Goal: Navigation & Orientation: Find specific page/section

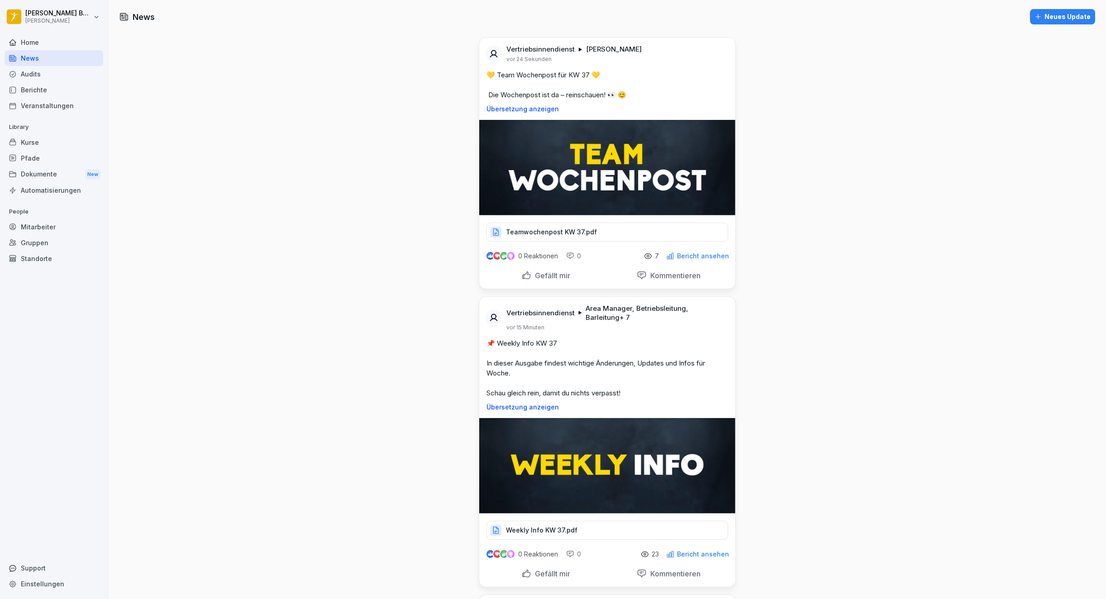
click at [62, 59] on div "News" at bounding box center [54, 58] width 99 height 16
click at [43, 84] on div "Berichte" at bounding box center [54, 90] width 99 height 16
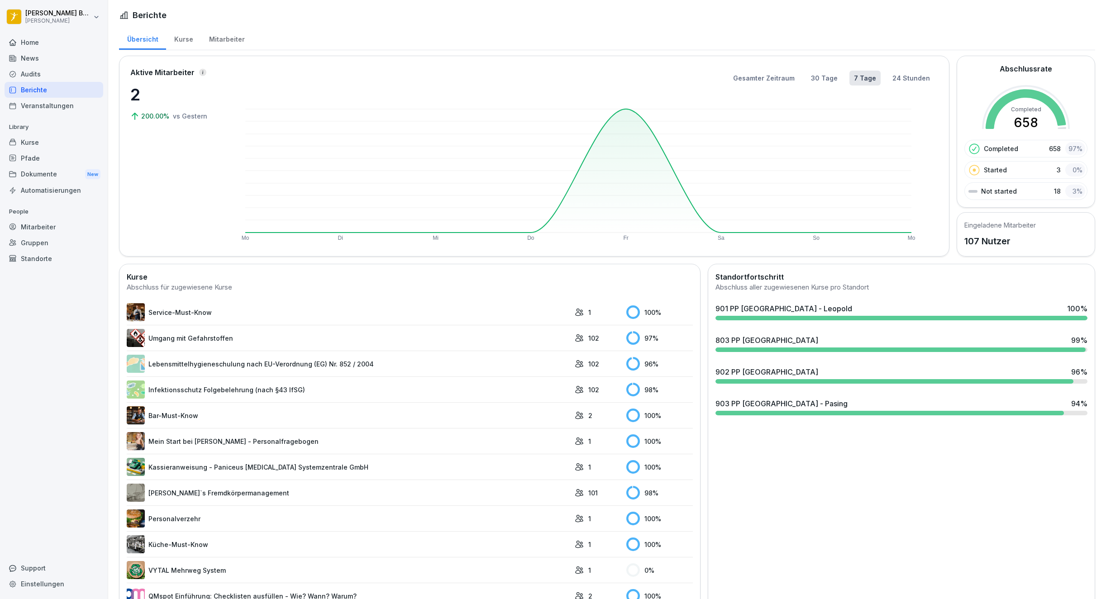
click at [37, 78] on div "Audits" at bounding box center [54, 74] width 99 height 16
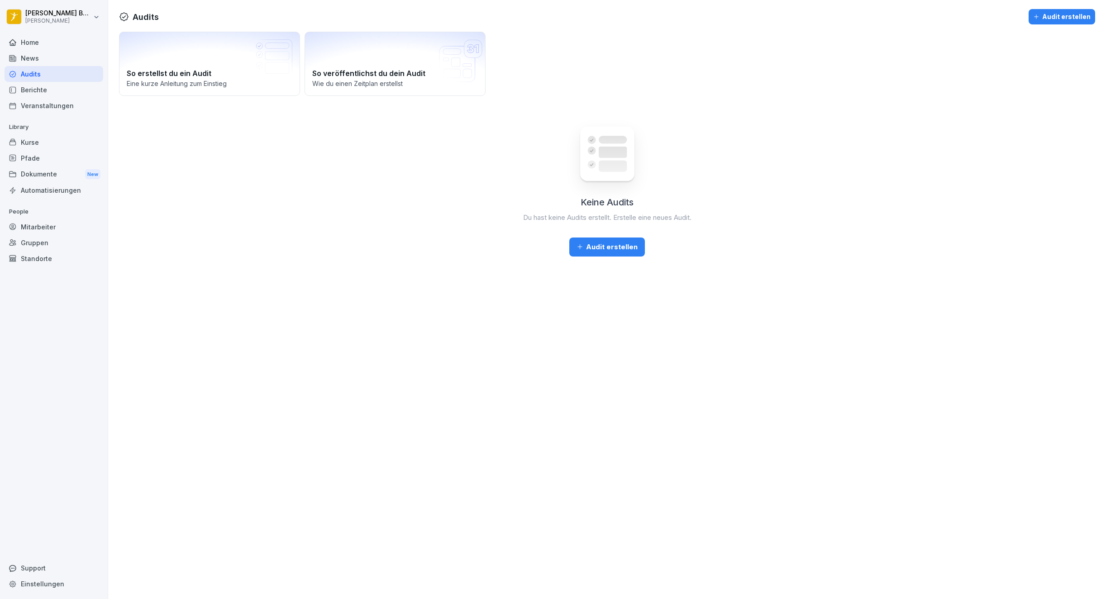
click at [37, 93] on div "Berichte" at bounding box center [54, 90] width 99 height 16
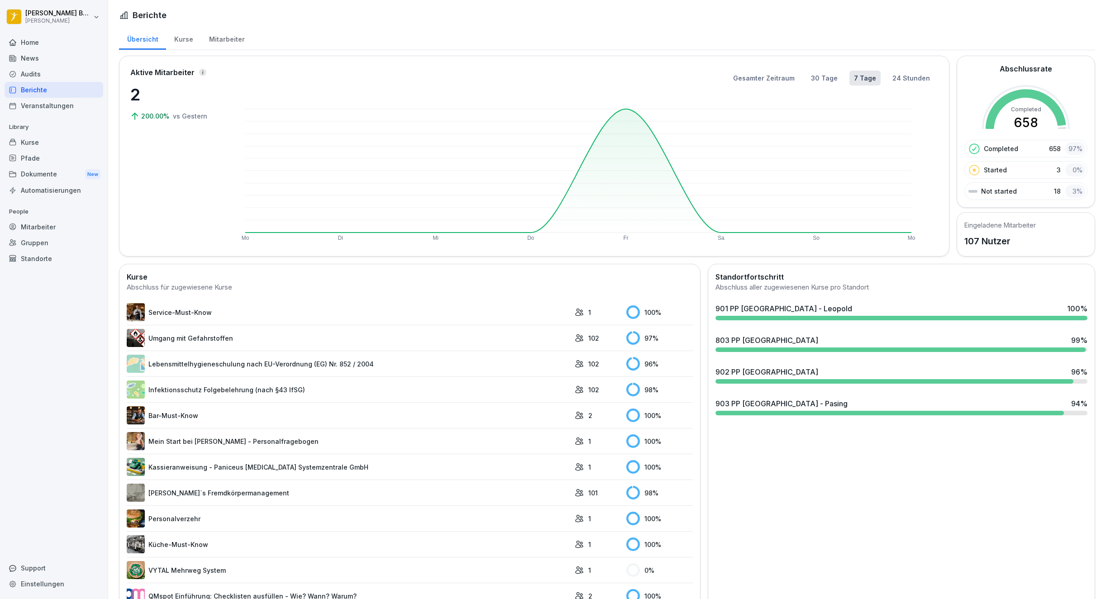
click at [864, 403] on div "903 PP [GEOGRAPHIC_DATA] - Pasing 94 %" at bounding box center [901, 403] width 372 height 11
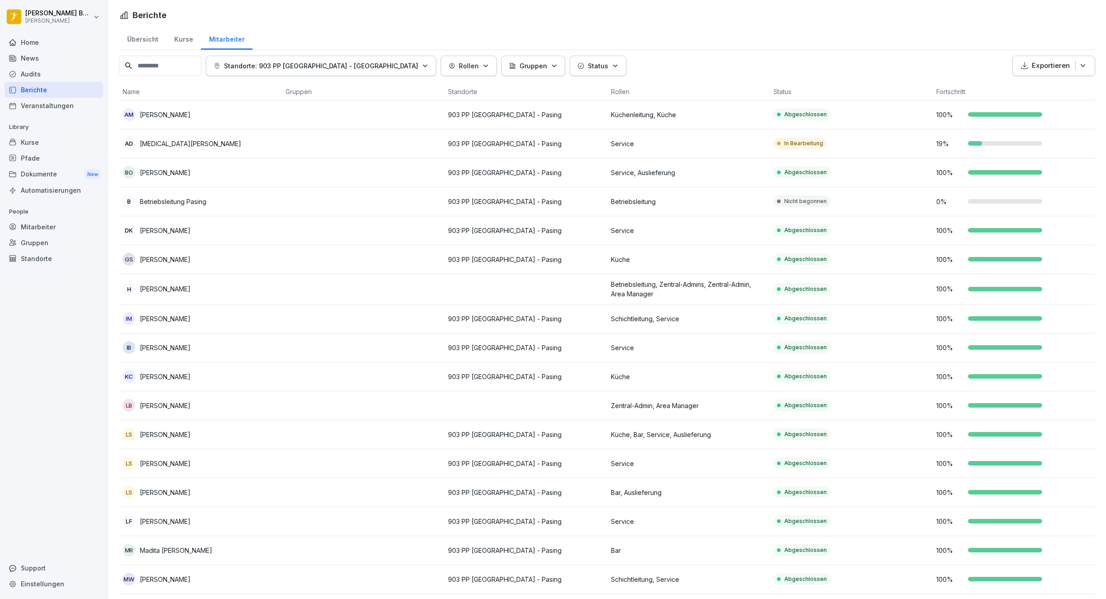
click at [48, 174] on div "Dokumente New" at bounding box center [54, 174] width 99 height 17
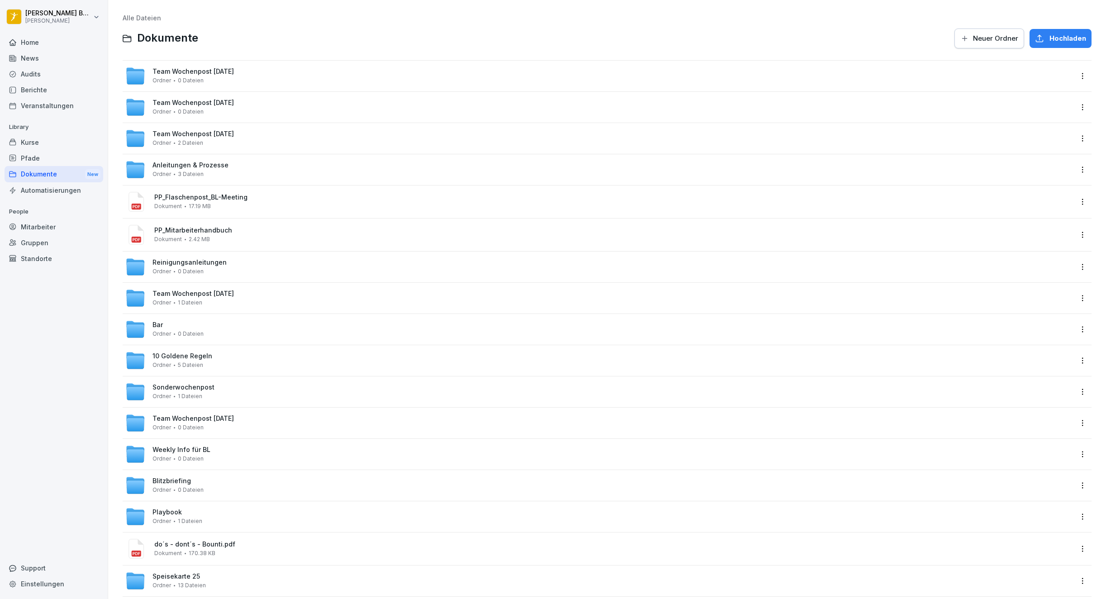
click at [44, 162] on div "Pfade" at bounding box center [54, 158] width 99 height 16
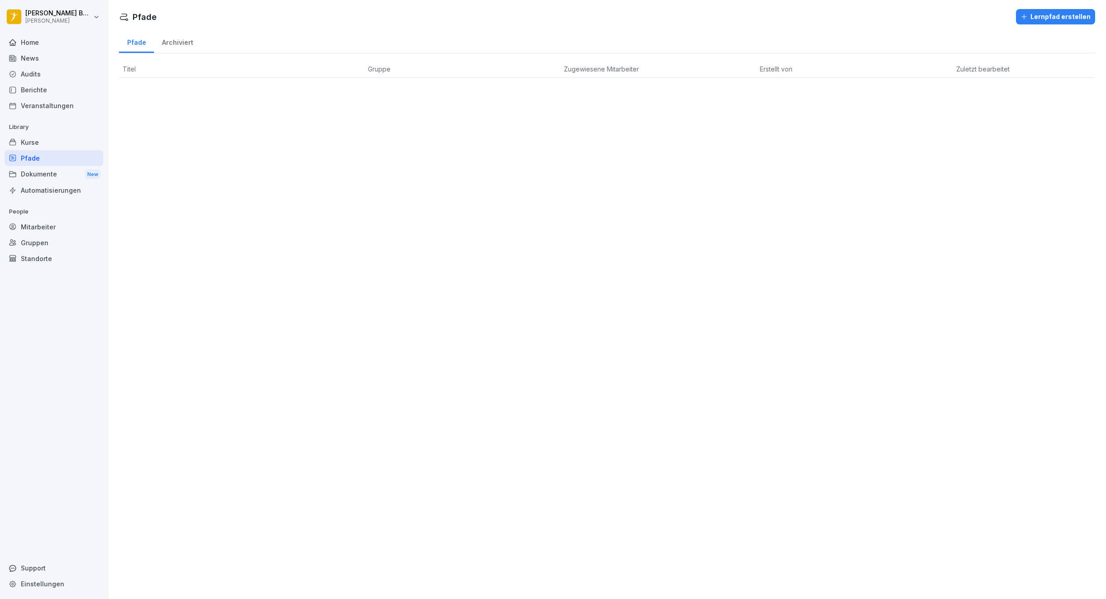
click at [45, 142] on div "Kurse" at bounding box center [54, 142] width 99 height 16
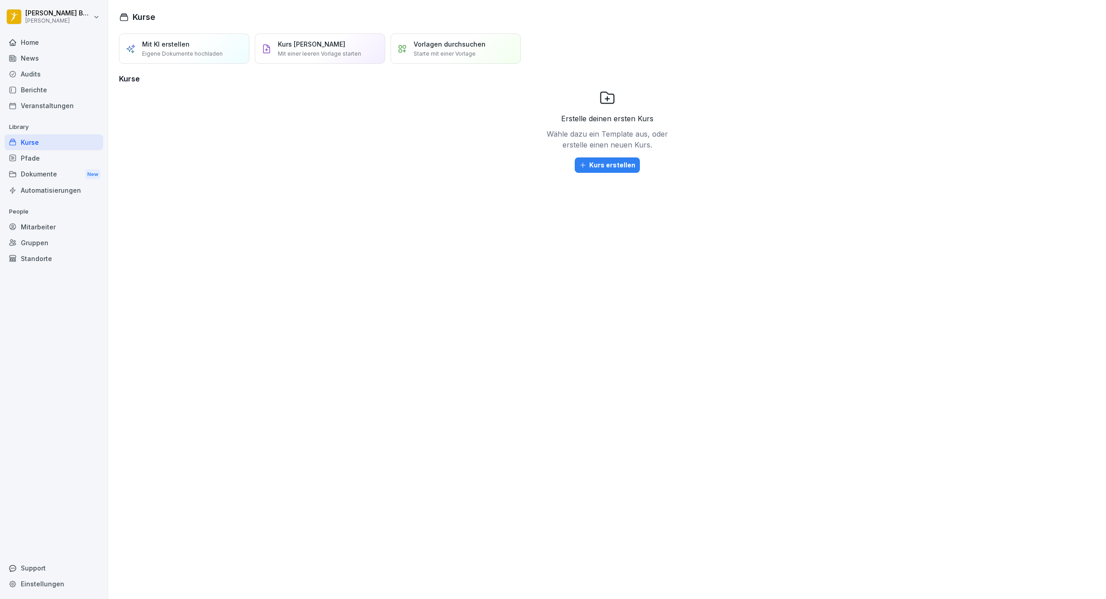
click at [41, 62] on div "News" at bounding box center [54, 58] width 99 height 16
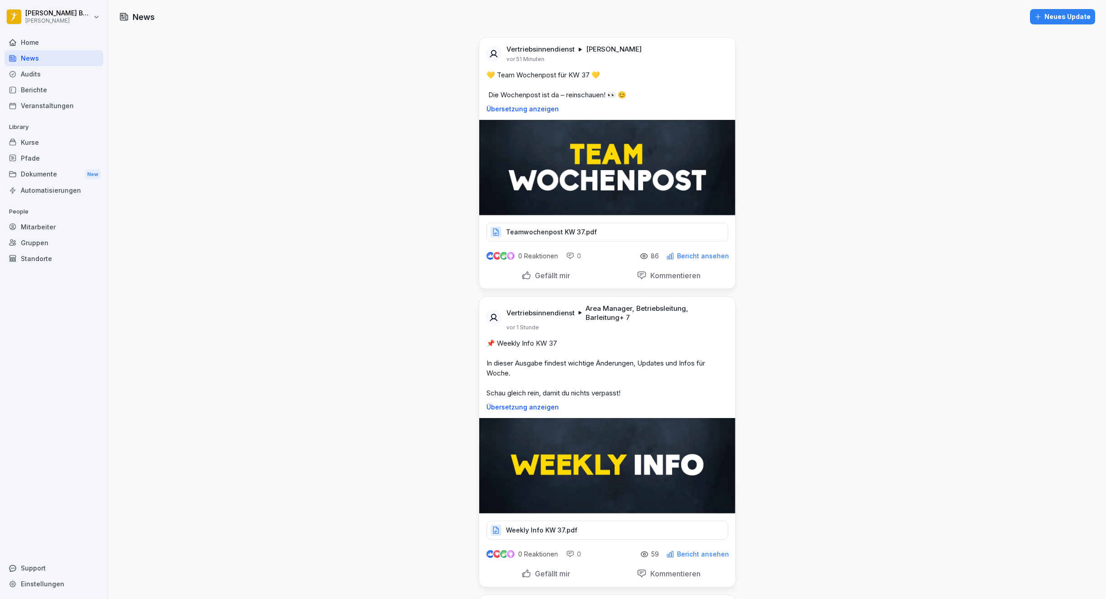
click at [1043, 22] on button "Neues Update" at bounding box center [1062, 16] width 65 height 15
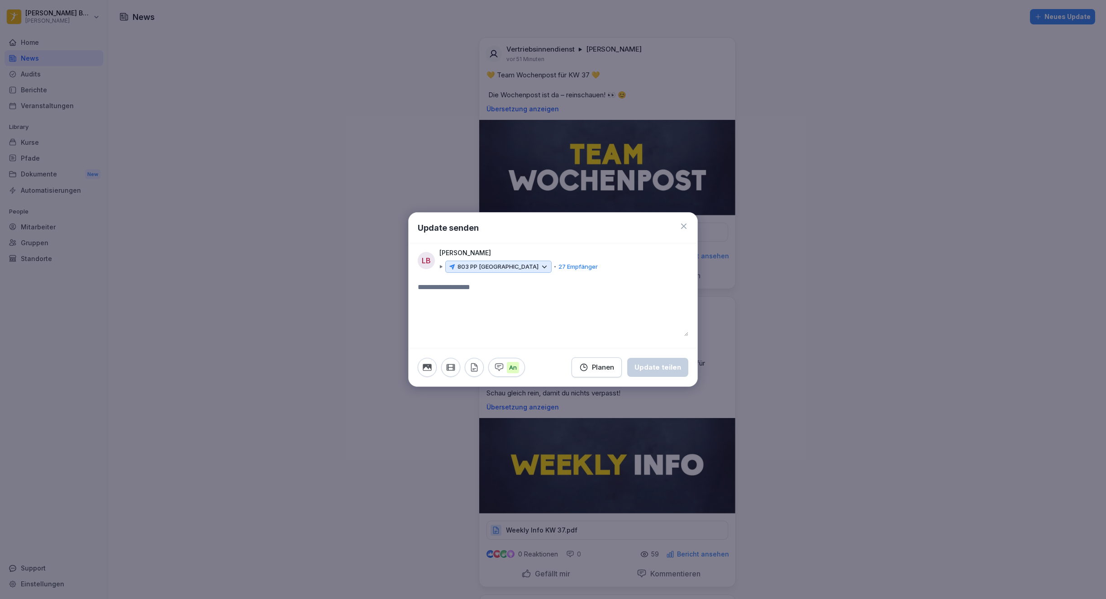
click at [540, 265] on icon at bounding box center [544, 267] width 8 height 8
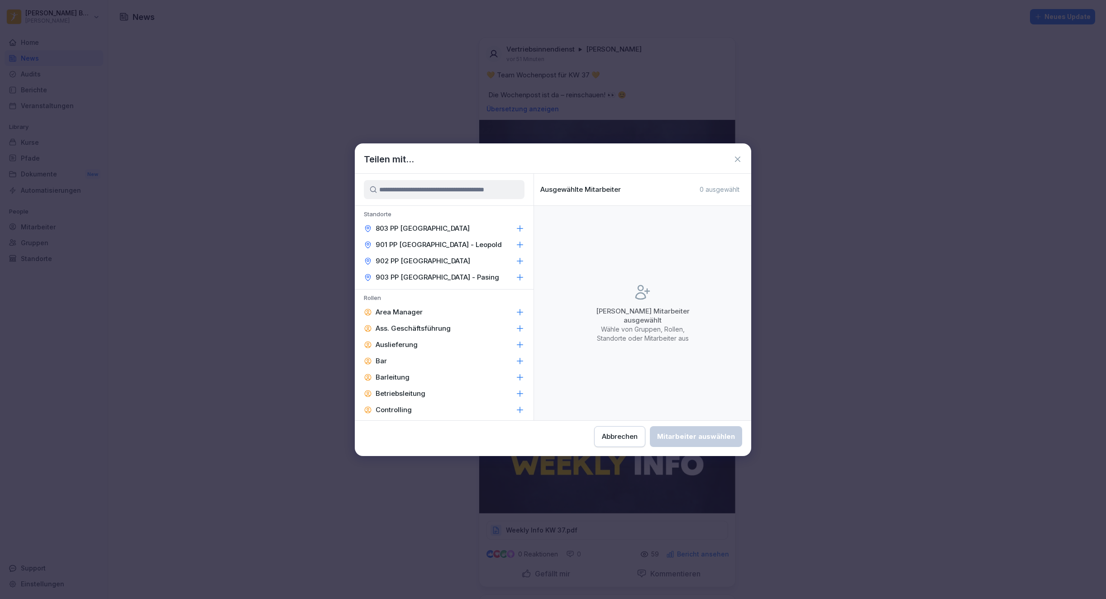
click at [467, 247] on div "901 PP [GEOGRAPHIC_DATA] - Leopold" at bounding box center [444, 245] width 179 height 16
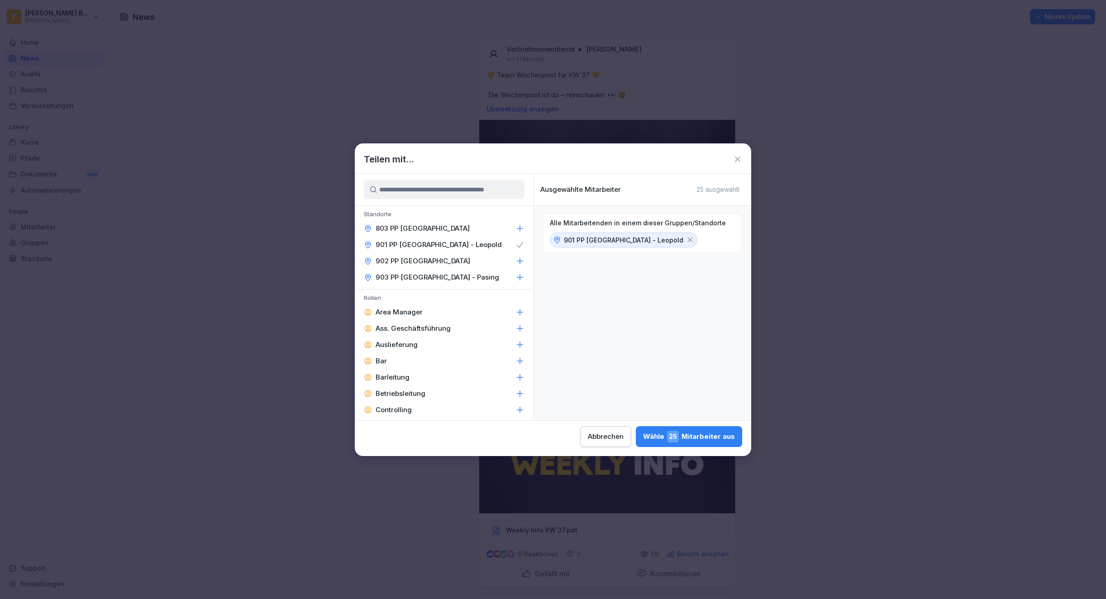
click at [485, 256] on div "902 PP [GEOGRAPHIC_DATA]" at bounding box center [444, 261] width 179 height 16
click at [483, 272] on div "903 PP [GEOGRAPHIC_DATA] - Pasing" at bounding box center [444, 277] width 179 height 16
click at [605, 438] on div "Abbrechen" at bounding box center [605, 437] width 36 height 10
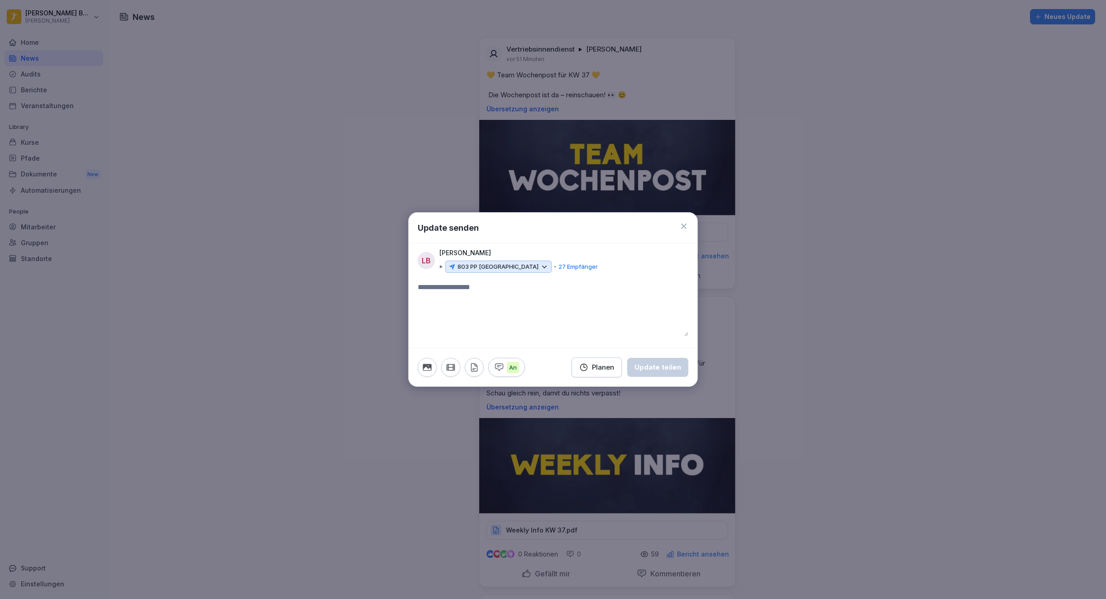
click at [684, 224] on icon at bounding box center [683, 226] width 9 height 9
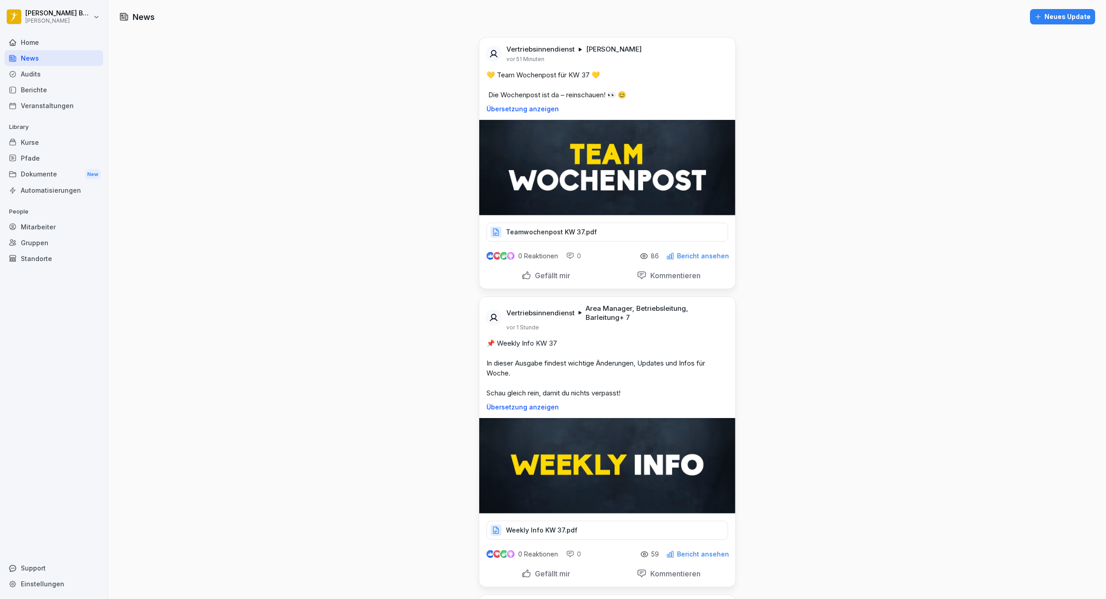
click at [587, 524] on div "Weekly Info KW 37.pdf" at bounding box center [607, 530] width 242 height 19
click at [47, 45] on div "Home" at bounding box center [54, 42] width 99 height 16
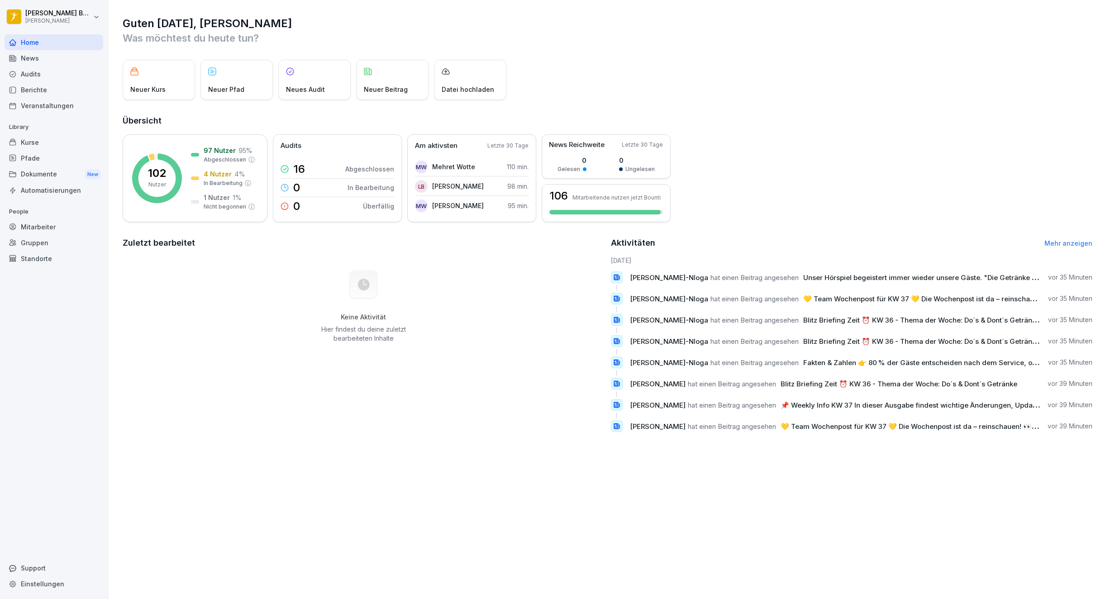
click at [24, 56] on div "News" at bounding box center [54, 58] width 99 height 16
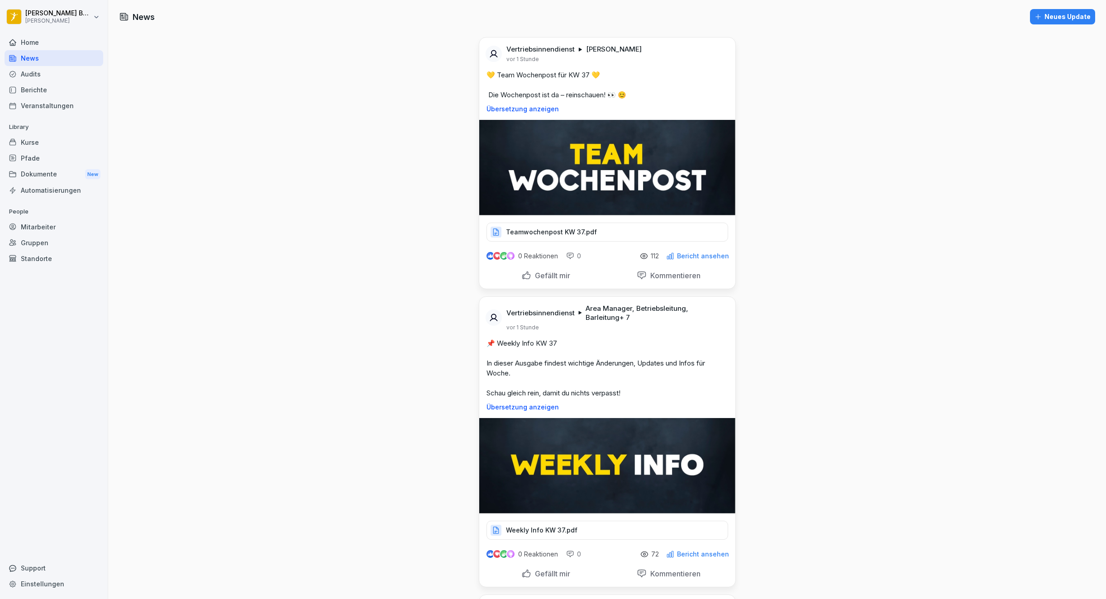
click at [22, 48] on div "Home" at bounding box center [54, 42] width 99 height 16
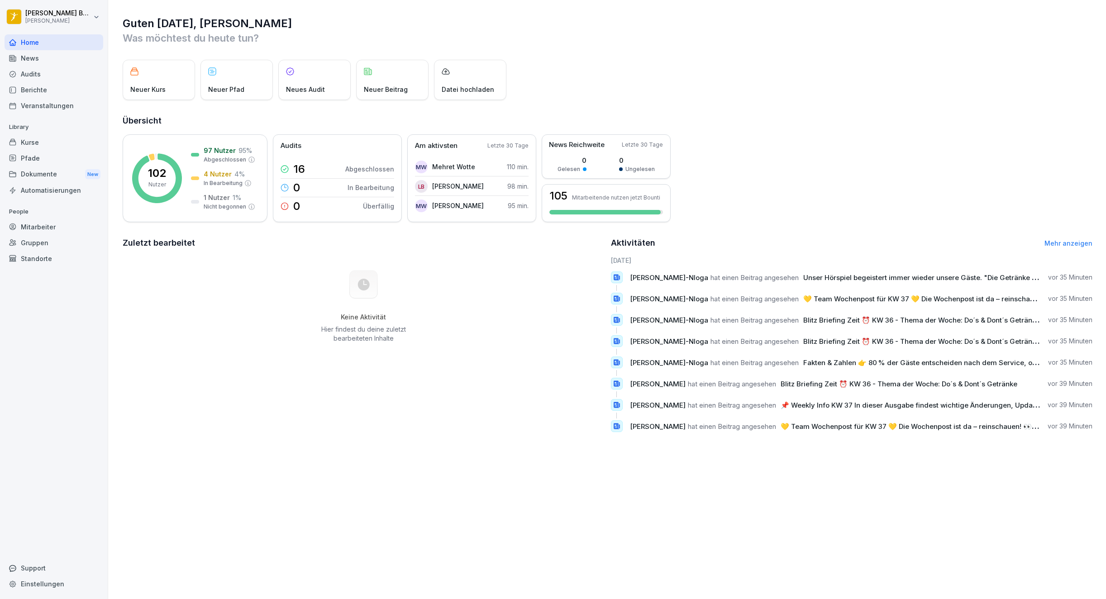
click at [38, 57] on div "News" at bounding box center [54, 58] width 99 height 16
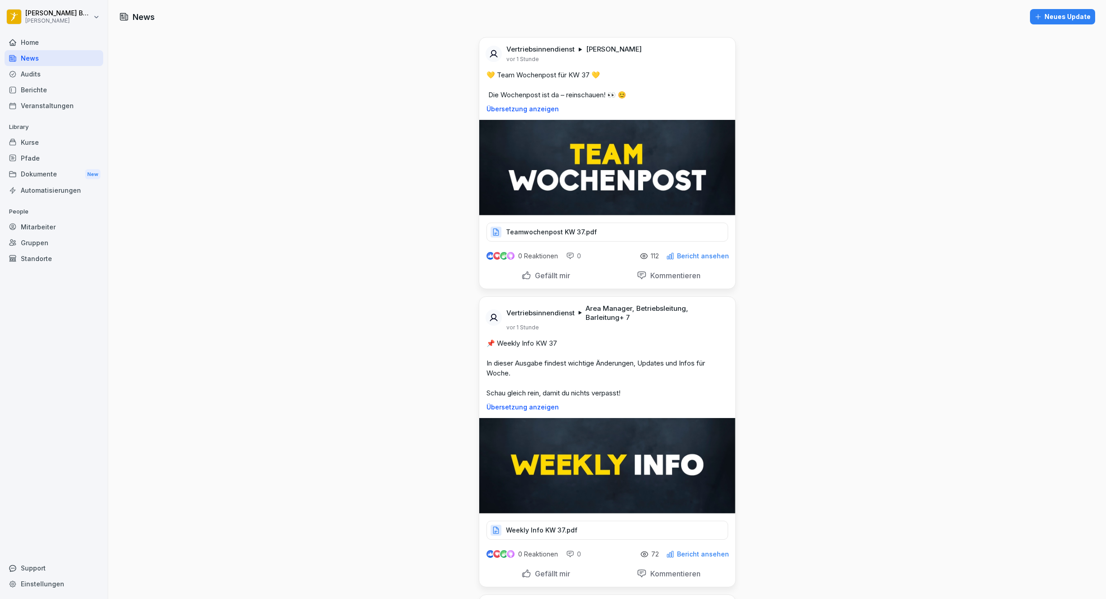
click at [31, 71] on div "Audits" at bounding box center [54, 74] width 99 height 16
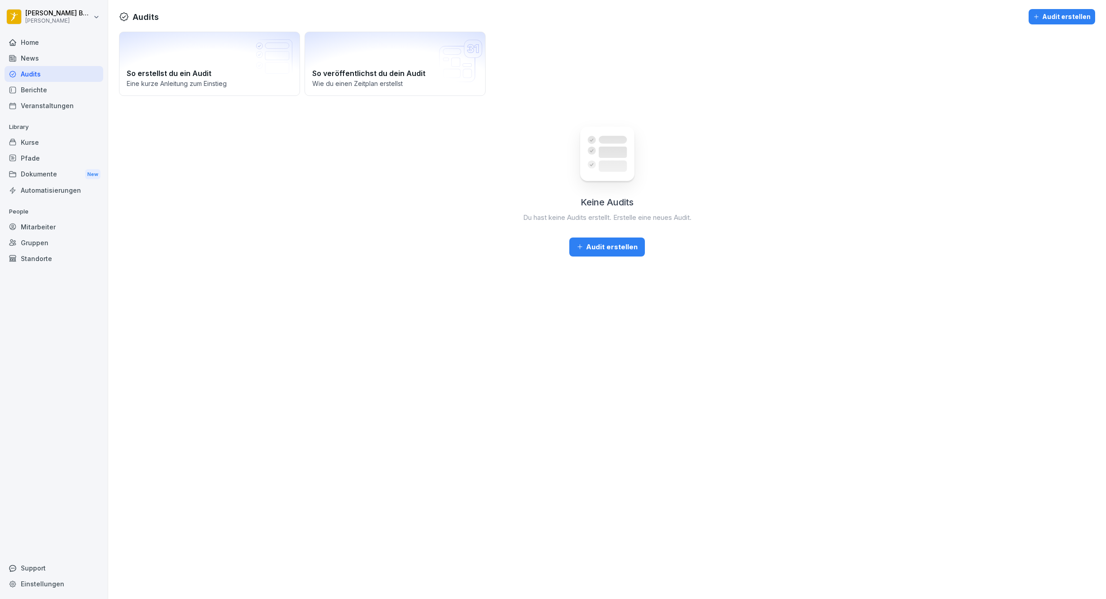
click at [33, 84] on div "Berichte" at bounding box center [54, 90] width 99 height 16
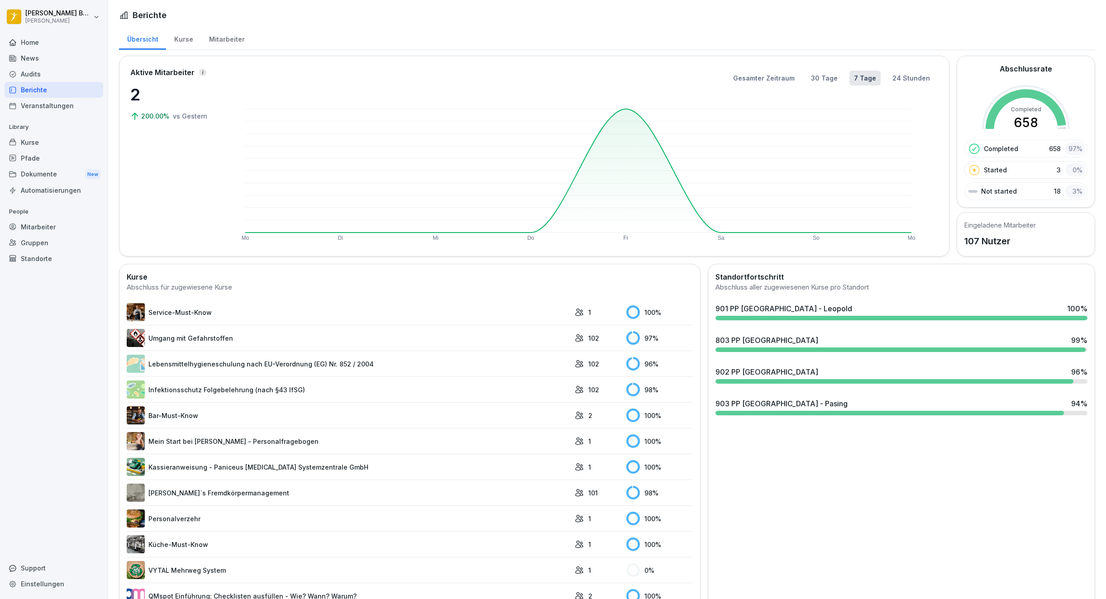
click at [35, 37] on div "Home" at bounding box center [54, 42] width 99 height 16
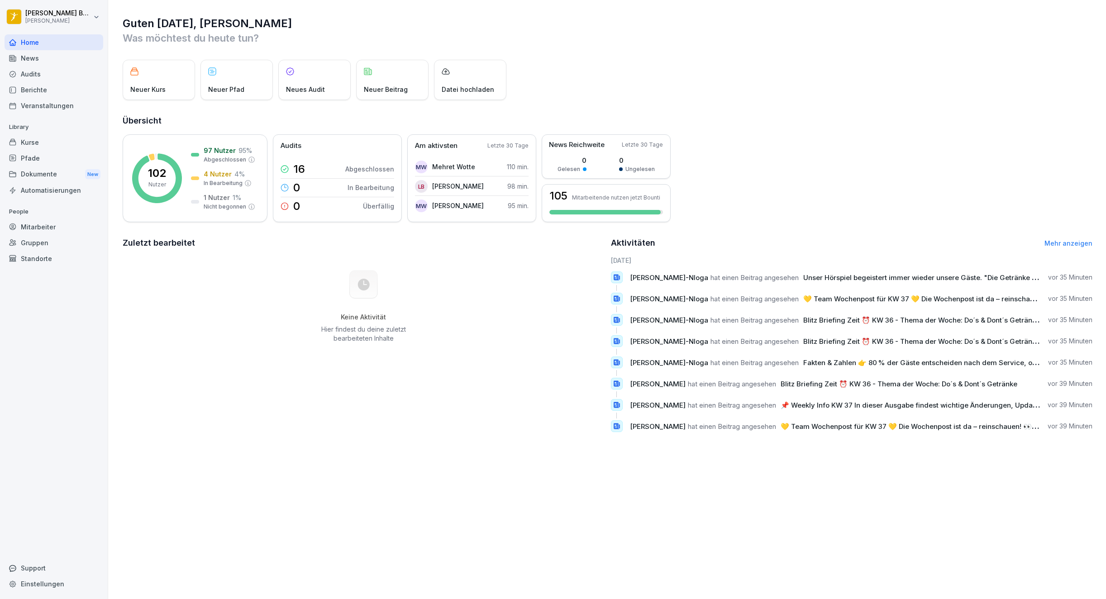
click at [23, 56] on div "News" at bounding box center [54, 58] width 99 height 16
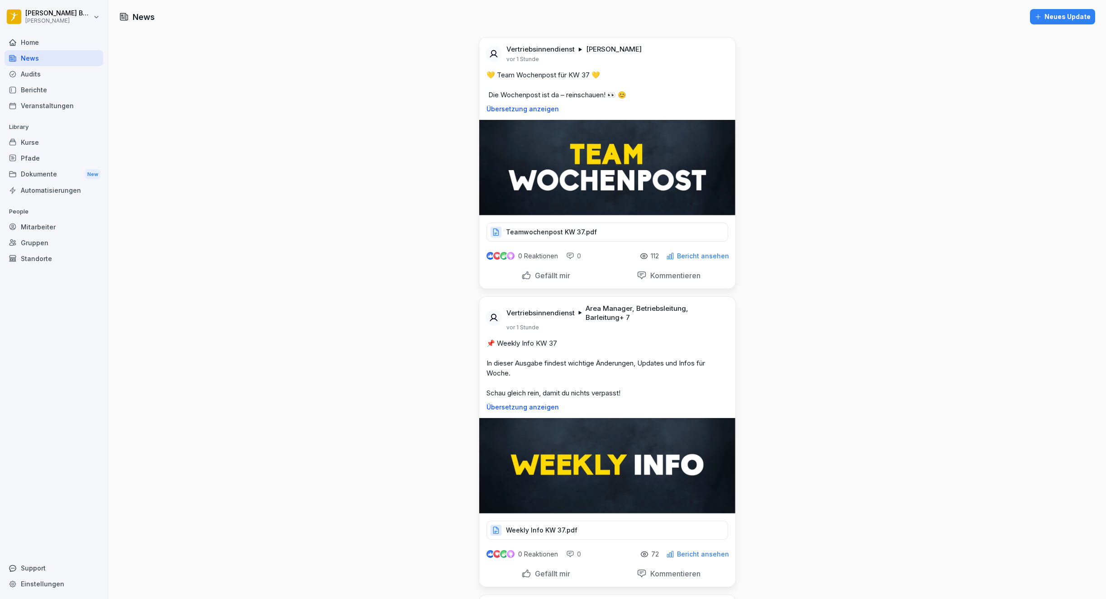
click at [33, 76] on div "Audits" at bounding box center [54, 74] width 99 height 16
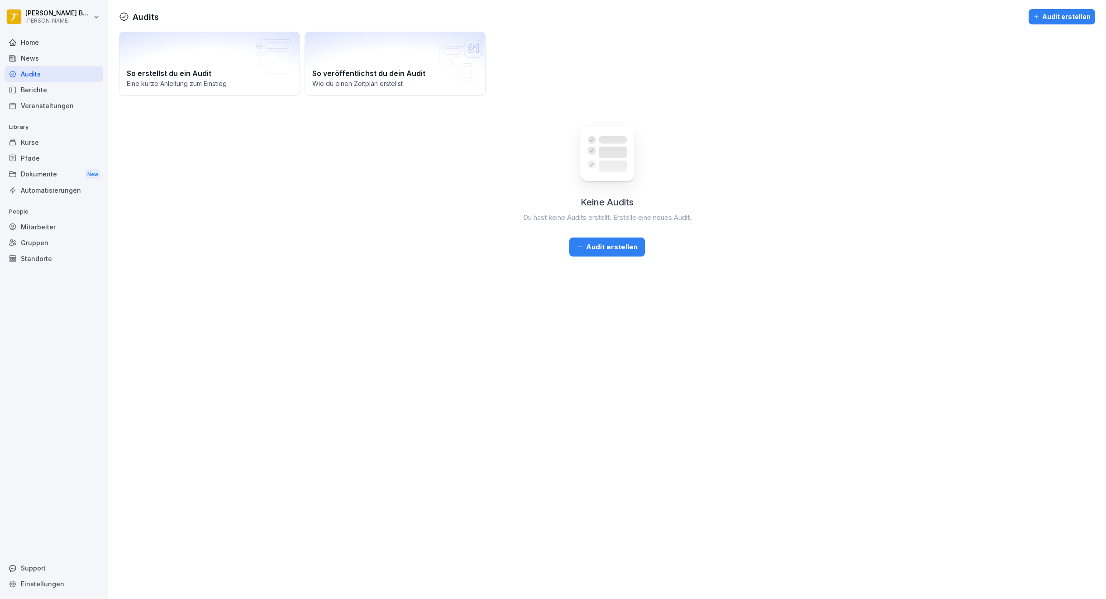
click at [35, 87] on div "Berichte" at bounding box center [54, 90] width 99 height 16
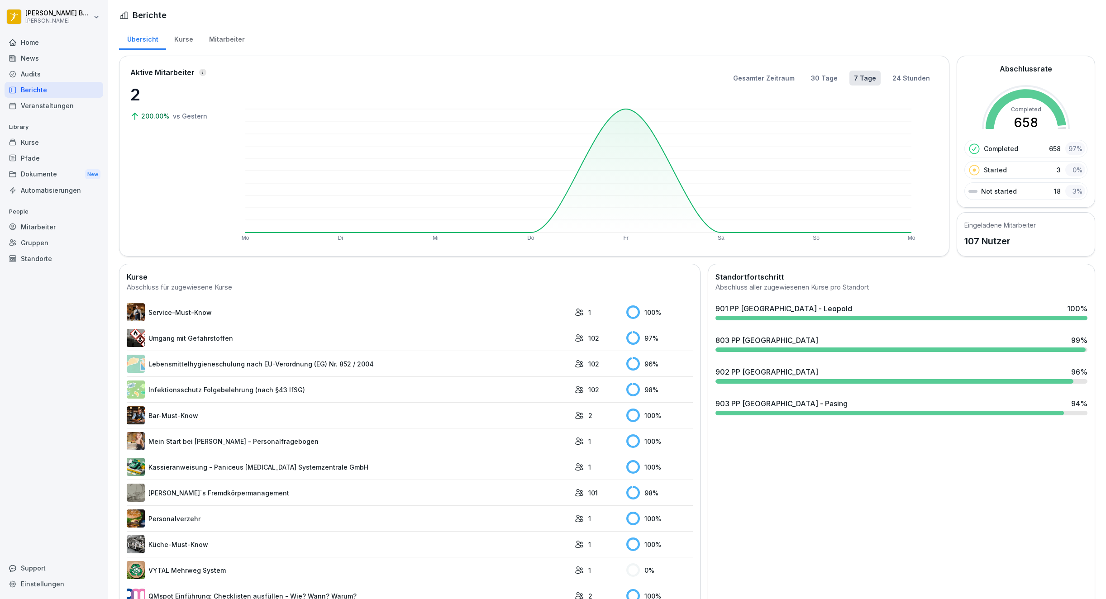
click at [35, 101] on div "Veranstaltungen" at bounding box center [54, 106] width 99 height 16
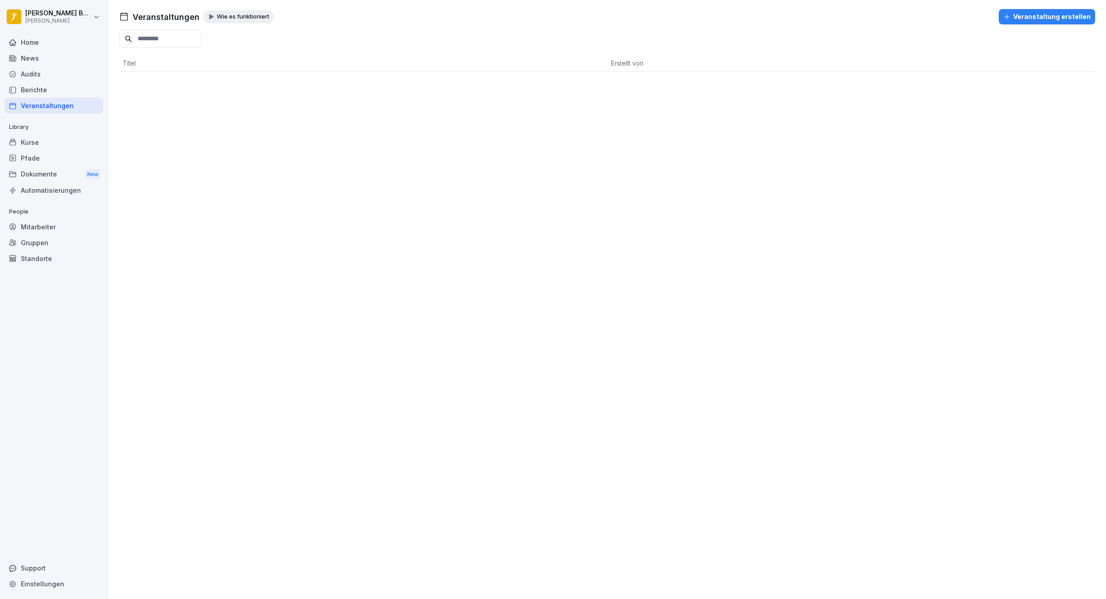
click at [36, 43] on div "Home" at bounding box center [54, 42] width 99 height 16
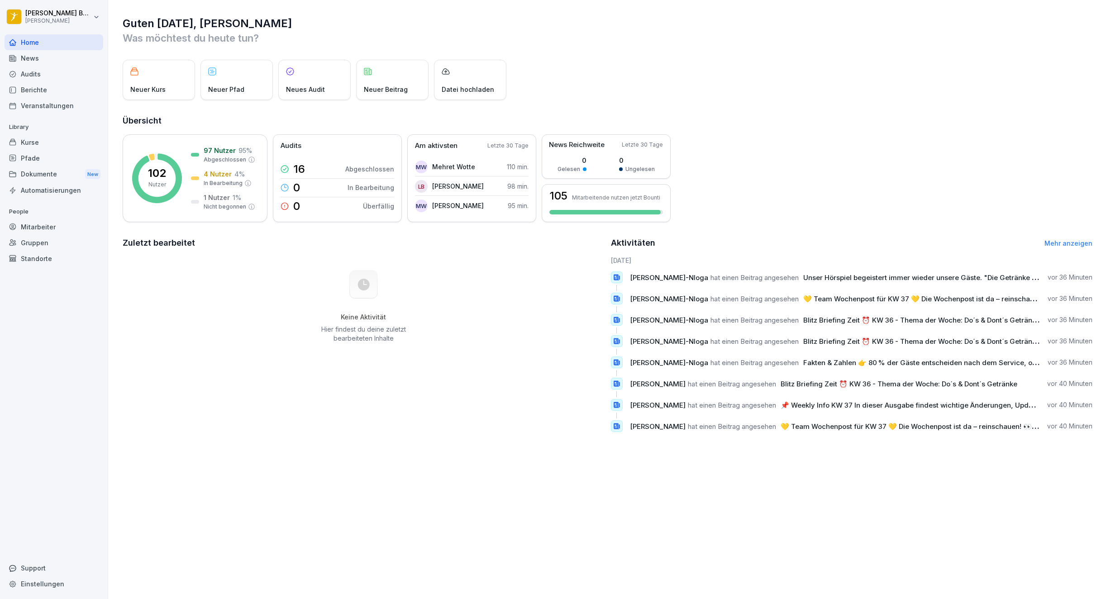
click at [42, 46] on div "Home" at bounding box center [54, 42] width 99 height 16
click at [36, 62] on div "News" at bounding box center [54, 58] width 99 height 16
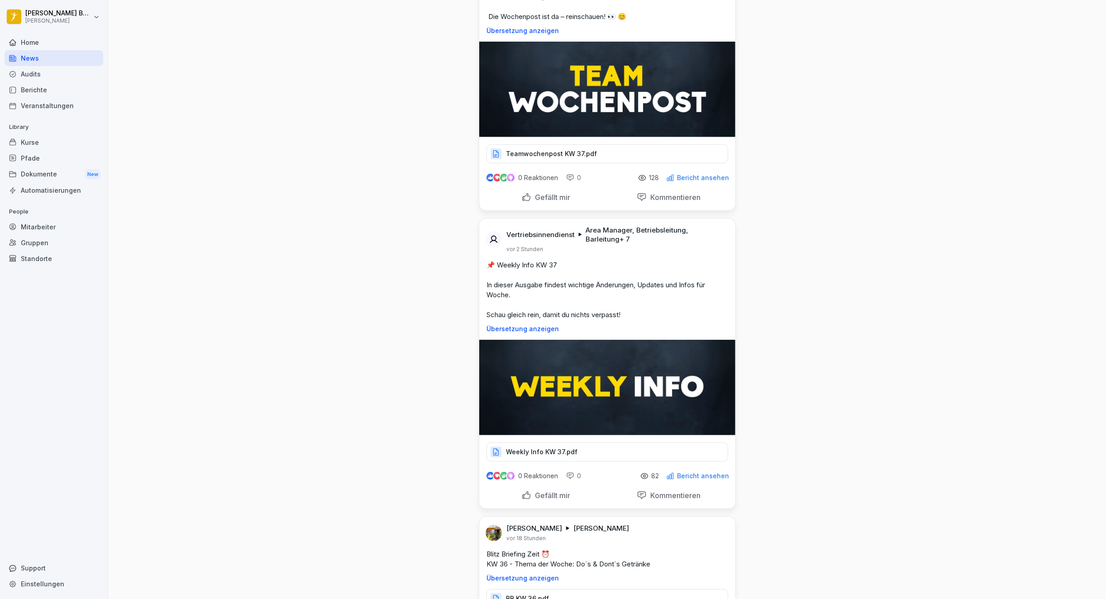
scroll to position [82, 0]
